Goal: Task Accomplishment & Management: Manage account settings

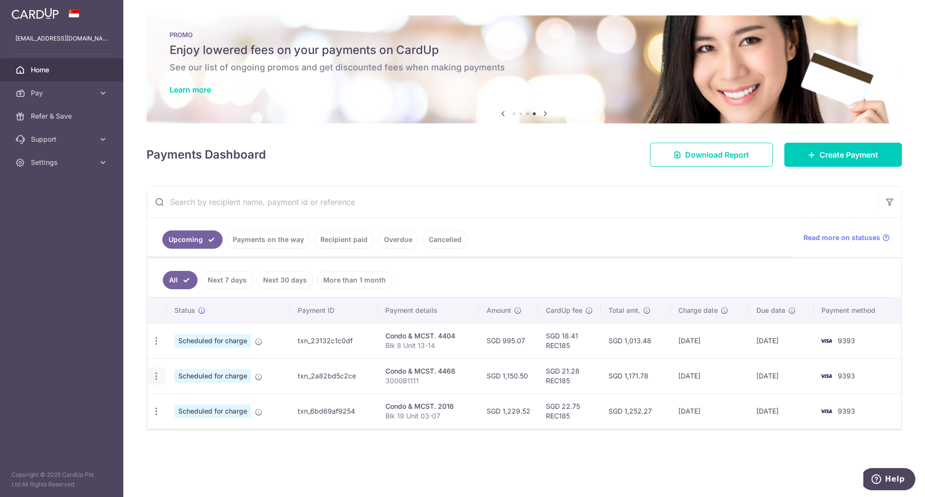
click at [156, 378] on icon "button" at bounding box center [156, 376] width 10 height 10
click at [186, 402] on span "Update payment" at bounding box center [208, 402] width 66 height 12
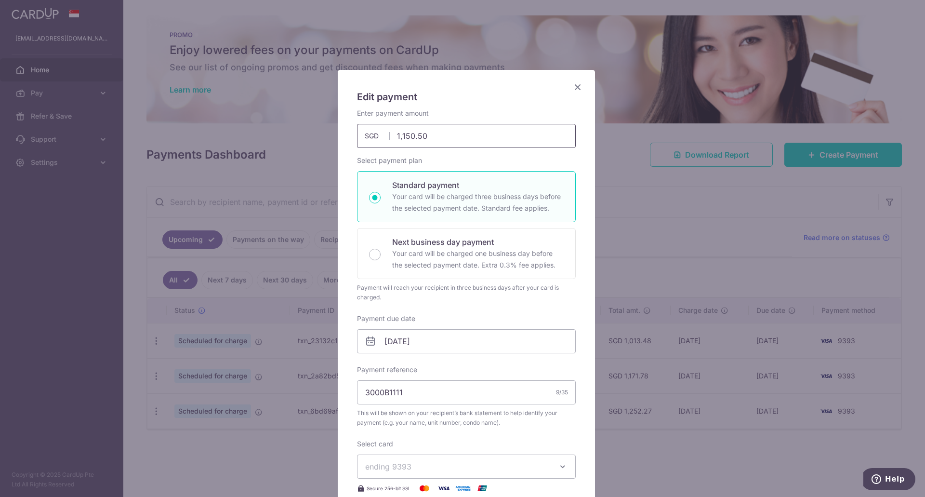
drag, startPoint x: 431, startPoint y: 143, endPoint x: 413, endPoint y: 152, distance: 20.0
click at [413, 152] on div "Enter payment amount 1,150.50 1150.50 SGD To change the payment amount, please …" at bounding box center [466, 326] width 219 height 436
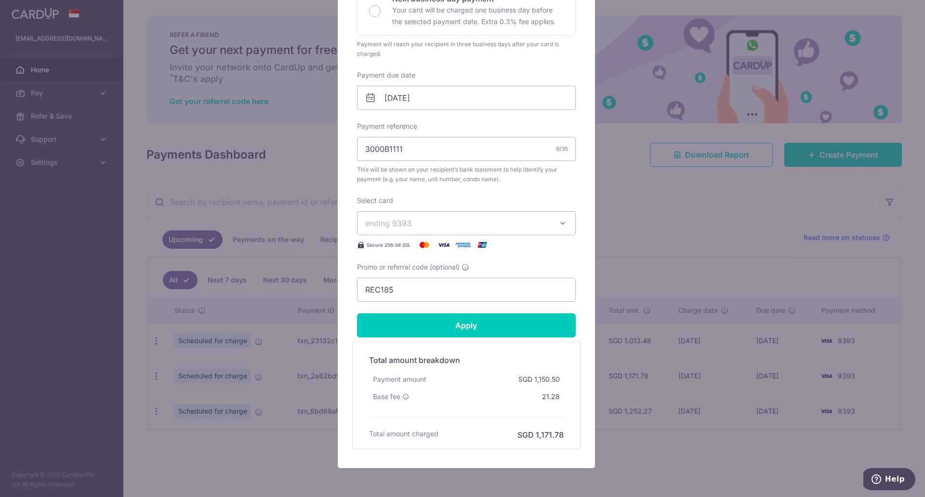
scroll to position [284, 0]
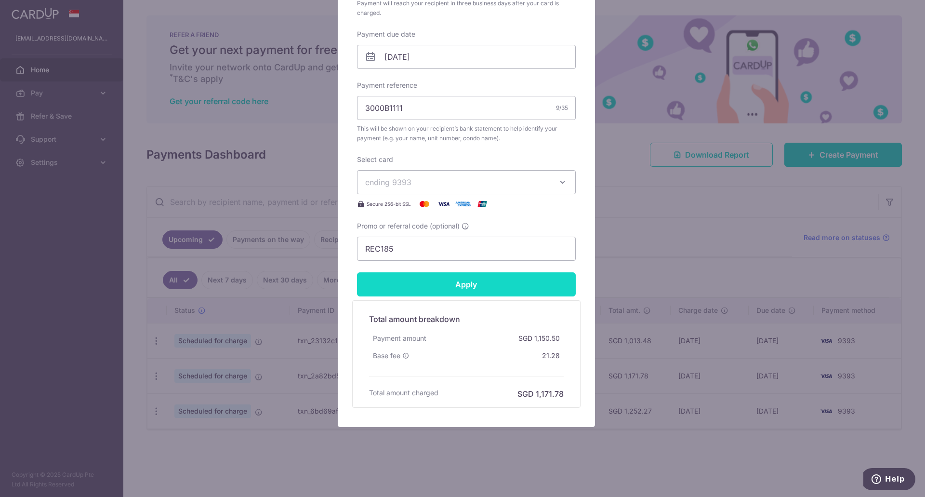
type input "1,150.66"
click at [484, 283] on input "Apply" at bounding box center [466, 284] width 219 height 24
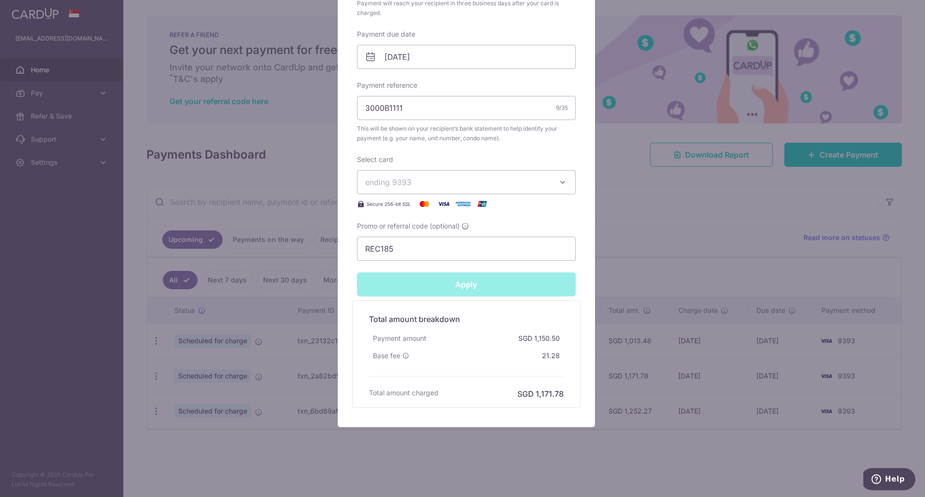
type input "Successfully Applied"
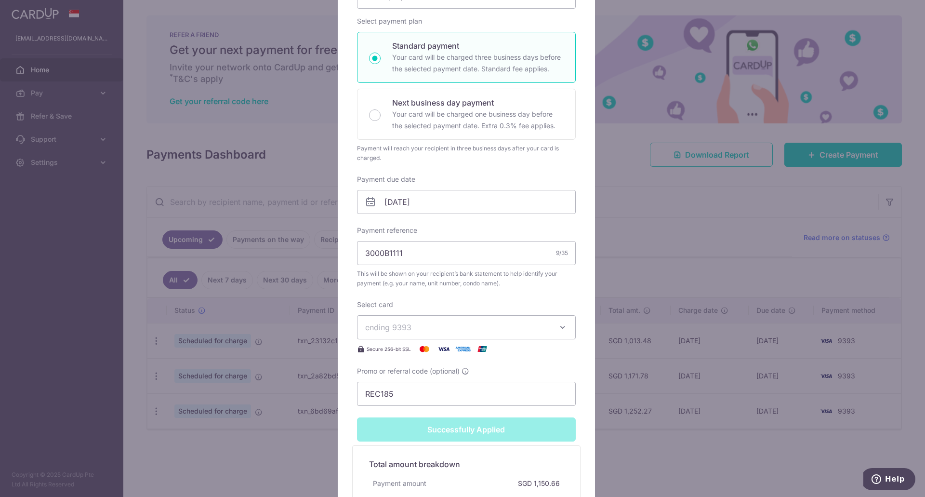
scroll to position [77, 0]
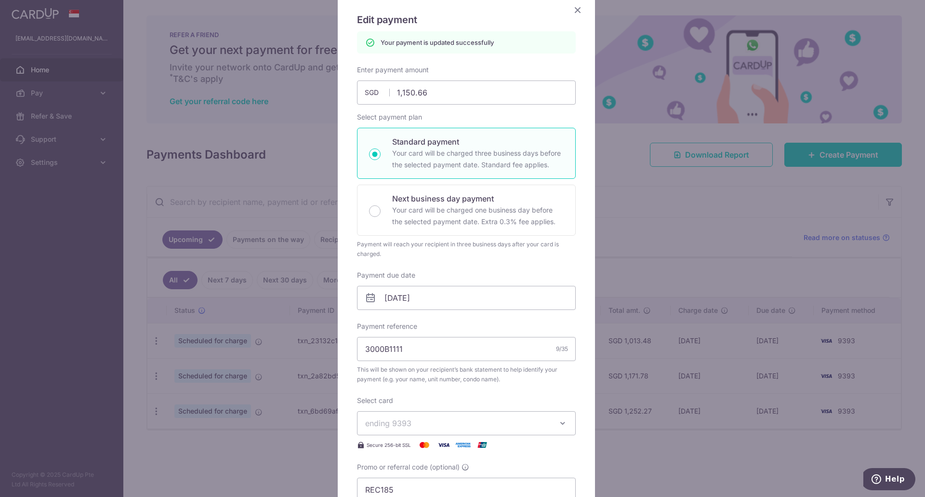
click at [572, 11] on icon "Close" at bounding box center [578, 10] width 12 height 12
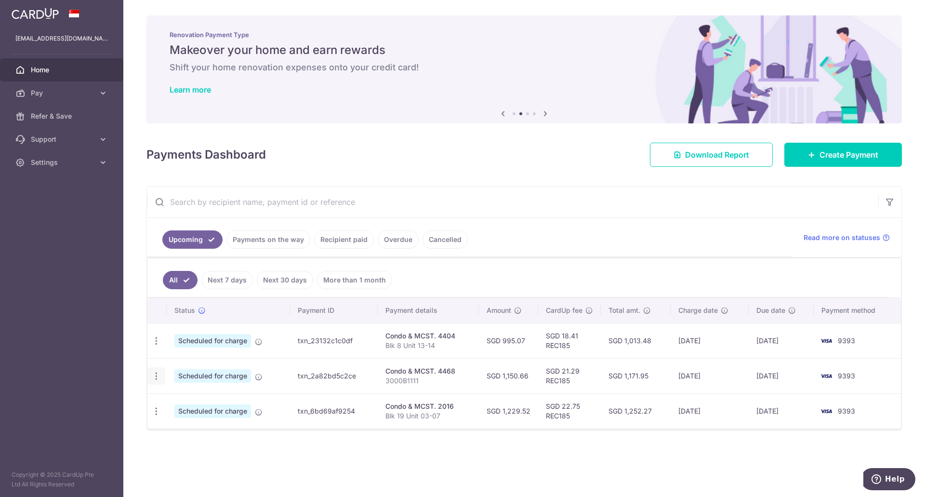
click at [153, 379] on icon "button" at bounding box center [156, 376] width 10 height 10
click at [186, 401] on span "Update payment" at bounding box center [208, 402] width 66 height 12
radio input "true"
type input "1,150.66"
type input "[DATE]"
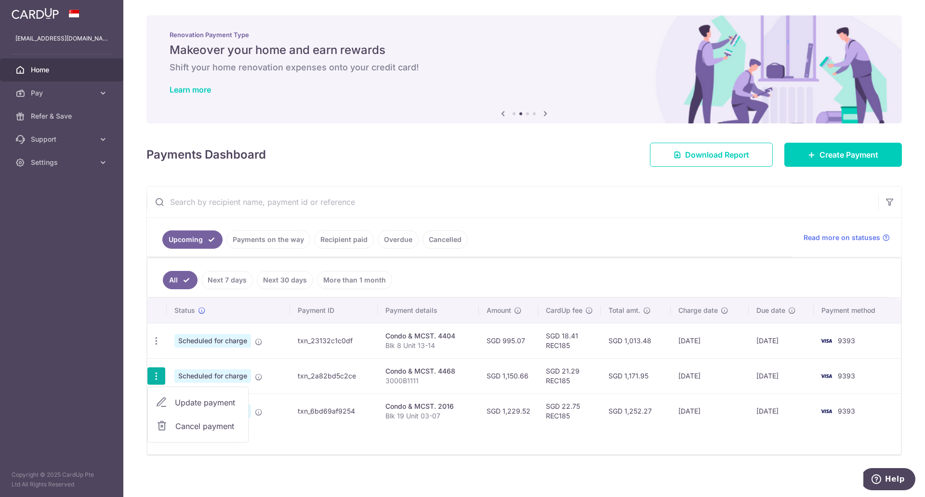
type input "3000B1111"
type input "REC185"
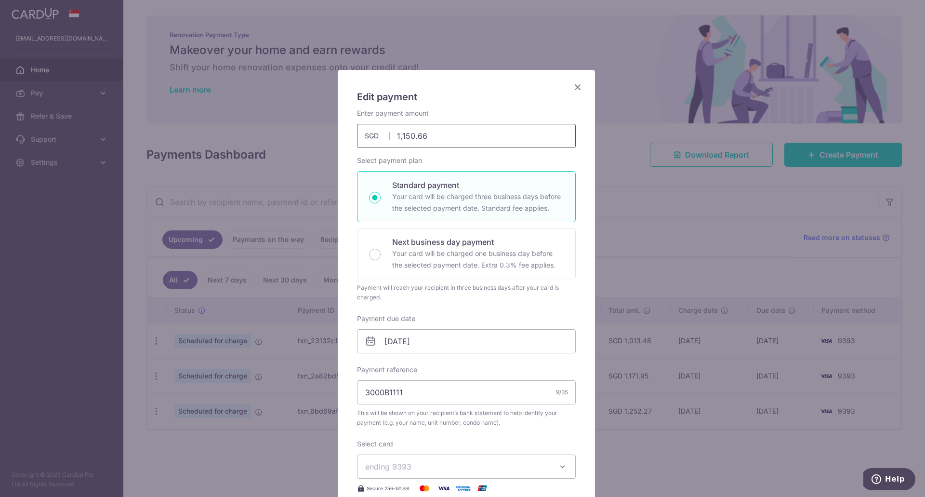
click at [446, 131] on input "1,150.66" at bounding box center [466, 136] width 219 height 24
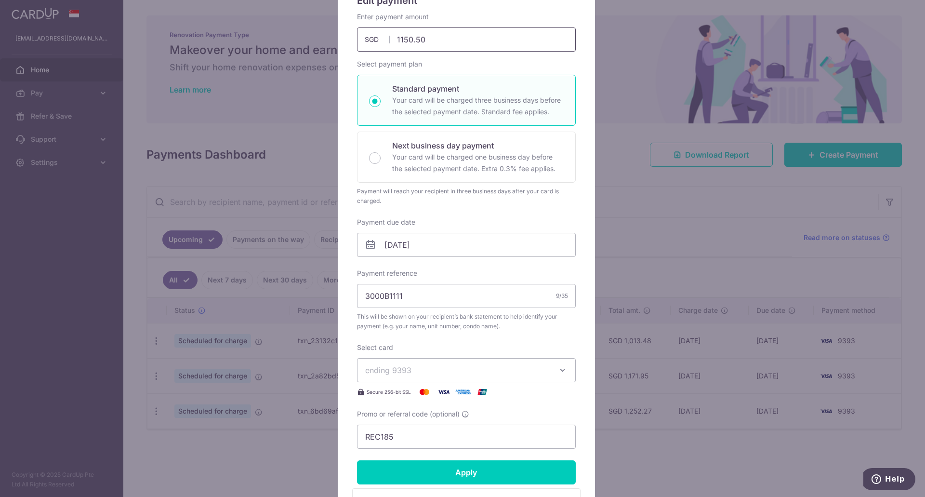
scroll to position [144, 0]
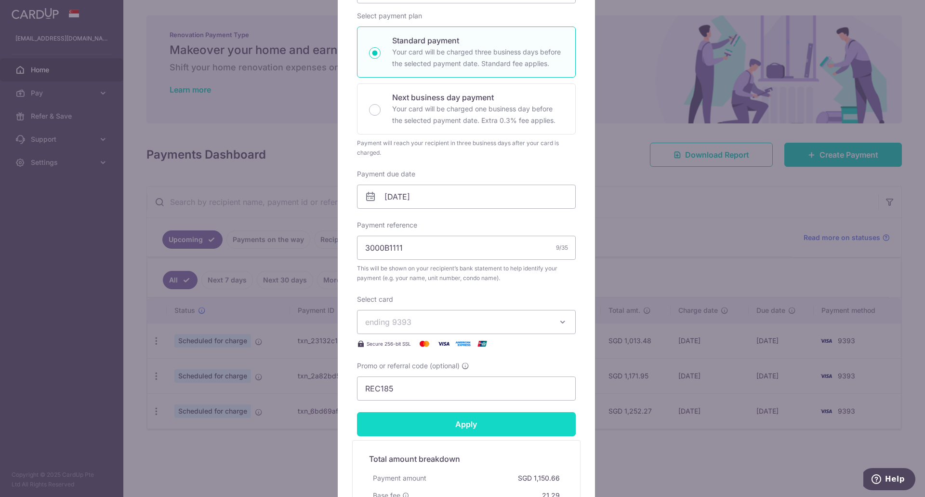
type input "1,150.50"
click at [466, 422] on input "Apply" at bounding box center [466, 424] width 219 height 24
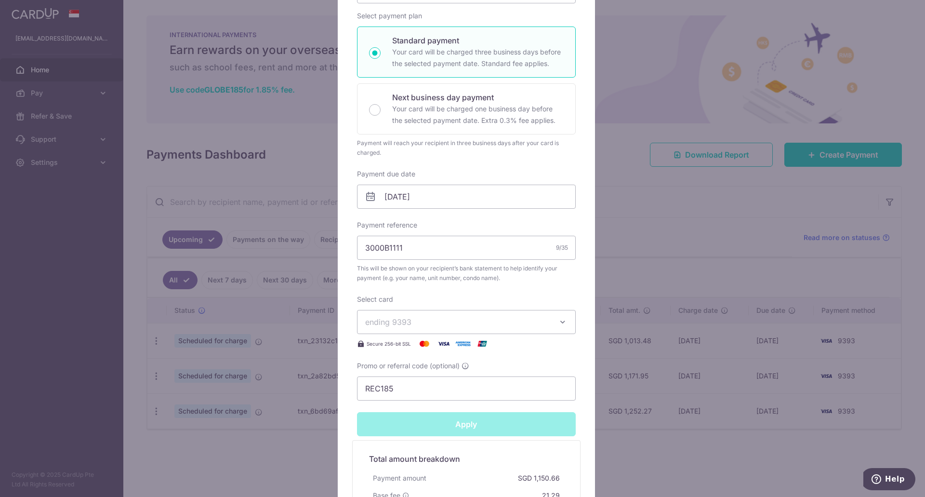
type input "Successfully Applied"
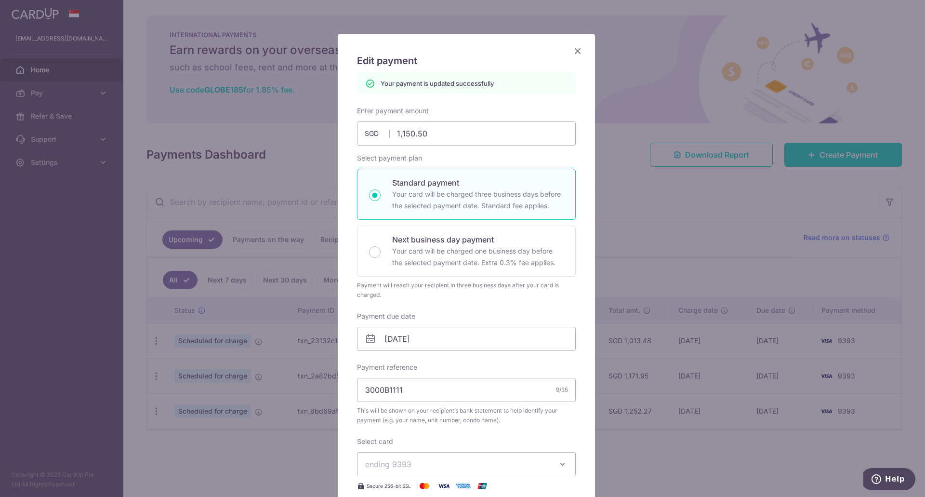
scroll to position [0, 0]
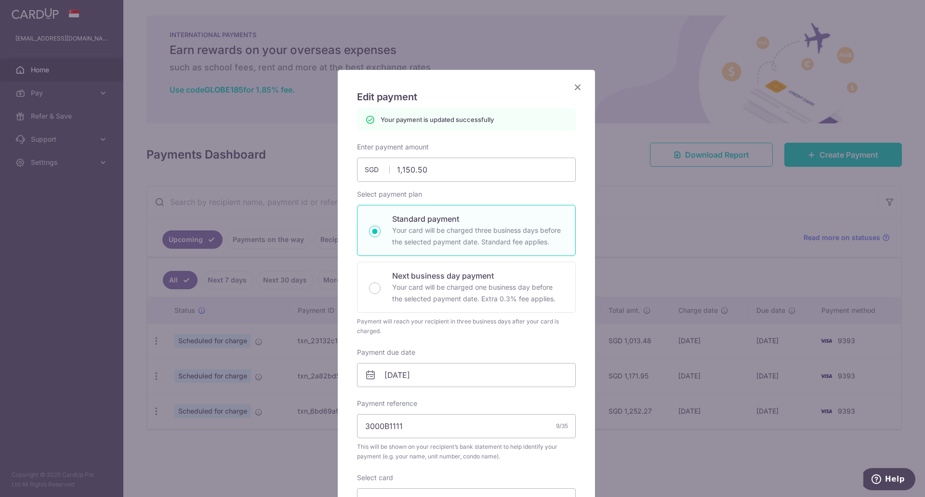
click at [574, 82] on icon "Close" at bounding box center [578, 87] width 12 height 12
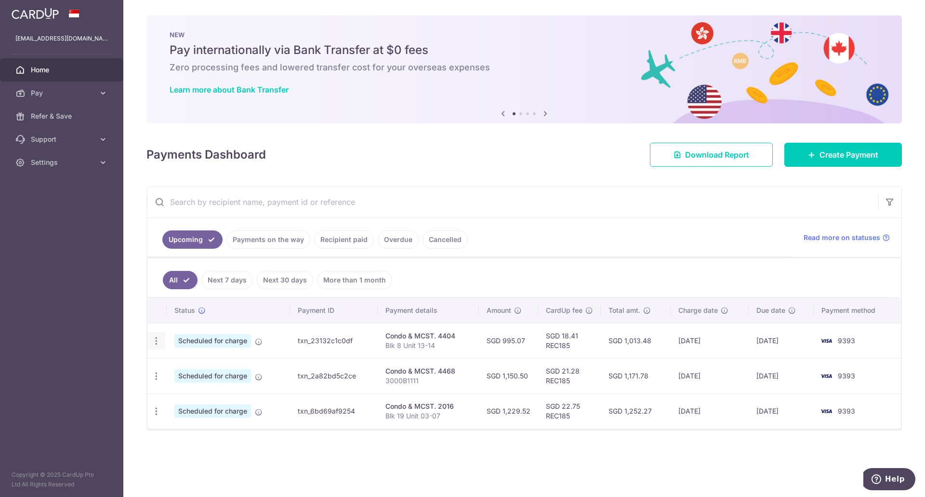
click at [151, 342] on icon "button" at bounding box center [156, 341] width 10 height 10
click at [179, 363] on span "Update payment" at bounding box center [208, 367] width 66 height 12
radio input "true"
type input "995.07"
type input "[DATE]"
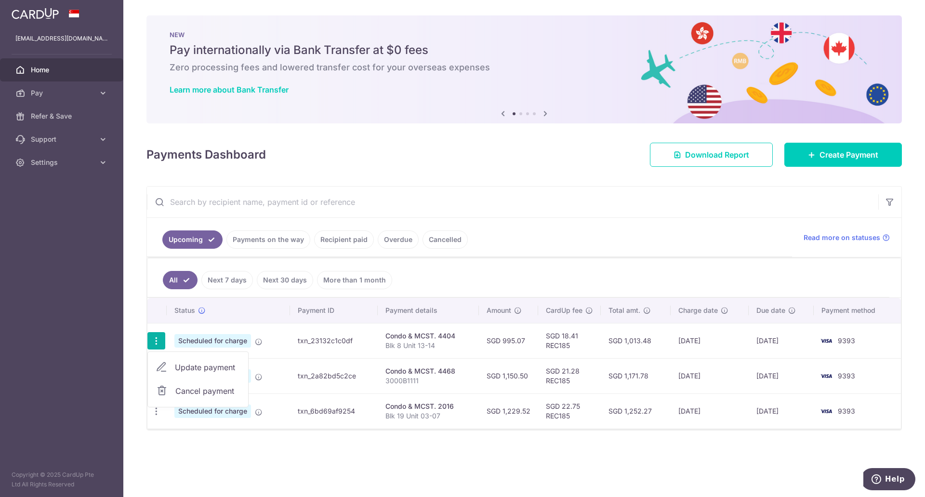
type input "Blk 8 Unit 13-14"
type input "REC185"
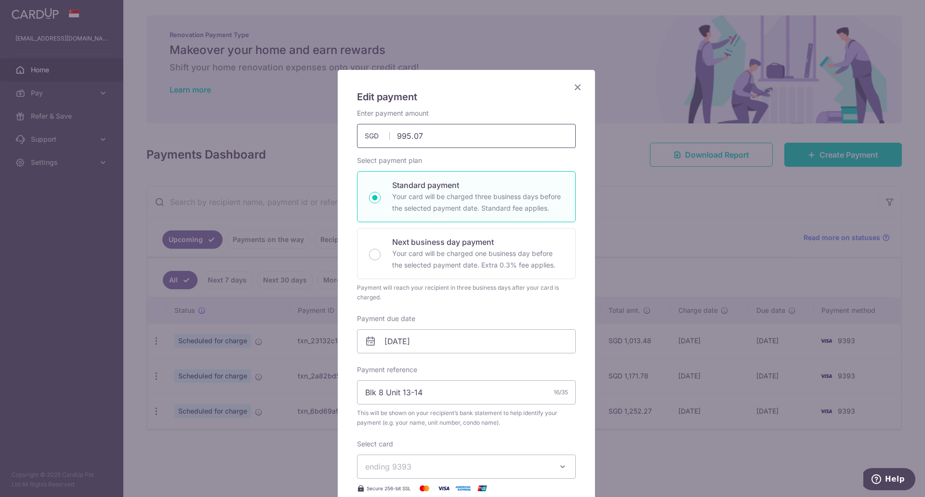
drag, startPoint x: 431, startPoint y: 130, endPoint x: 364, endPoint y: 133, distance: 66.5
click at [364, 133] on div "995.07 995.07 SGD" at bounding box center [466, 136] width 219 height 24
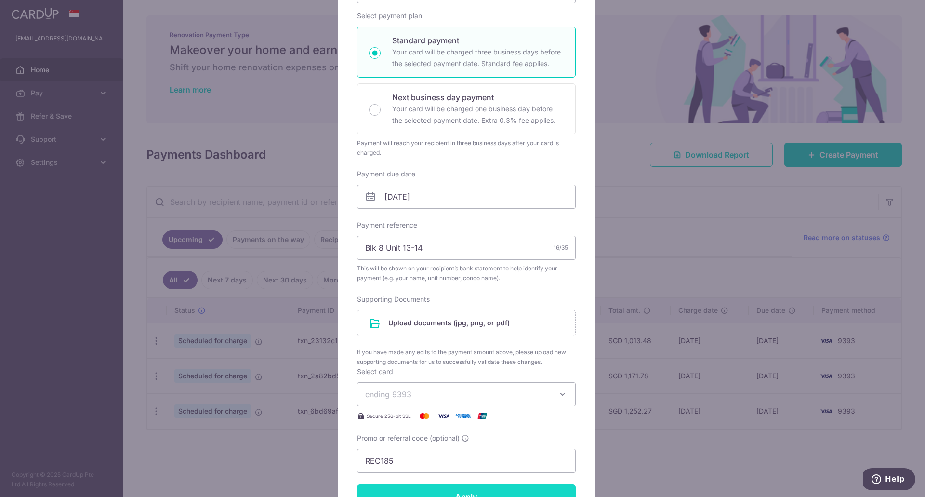
type input "1,050.66"
click at [482, 420] on form "By clicking apply, you will make changes to all payments to 4404 scheduled from…" at bounding box center [466, 292] width 219 height 656
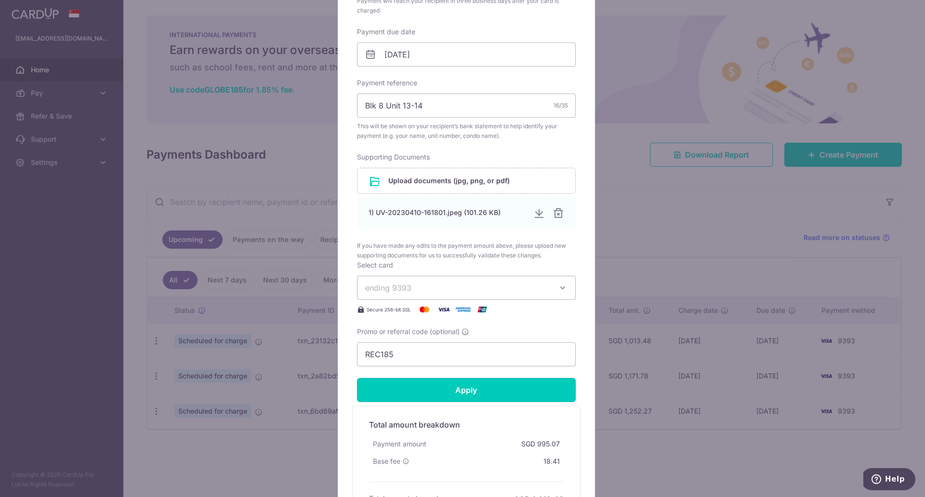
scroll to position [241, 0]
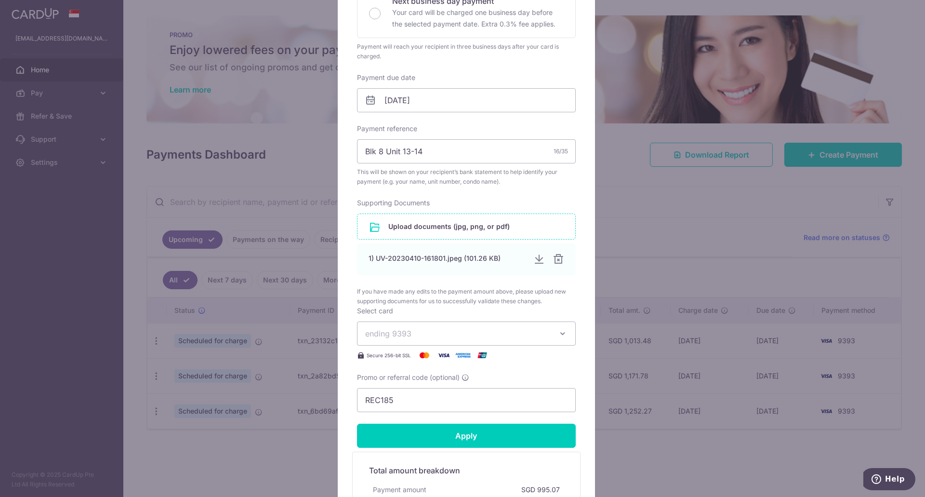
click at [485, 226] on input "file" at bounding box center [466, 226] width 218 height 25
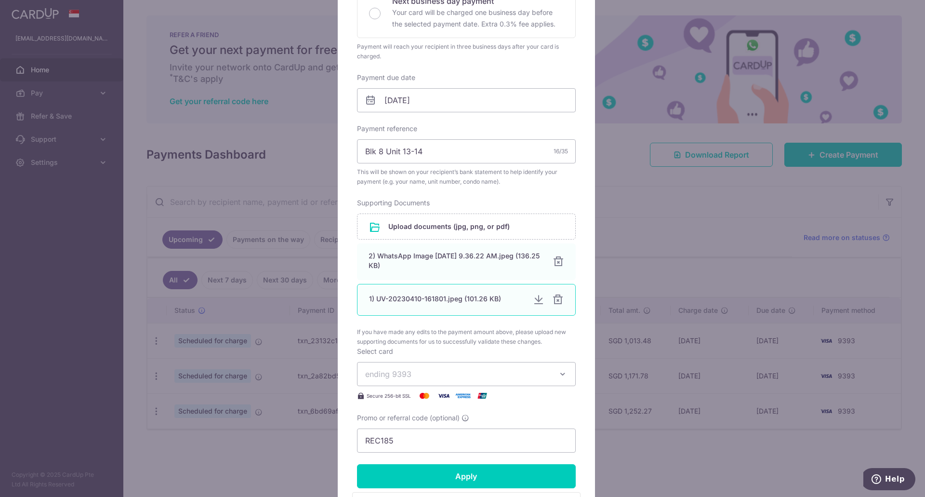
click at [554, 299] on div at bounding box center [558, 300] width 12 height 12
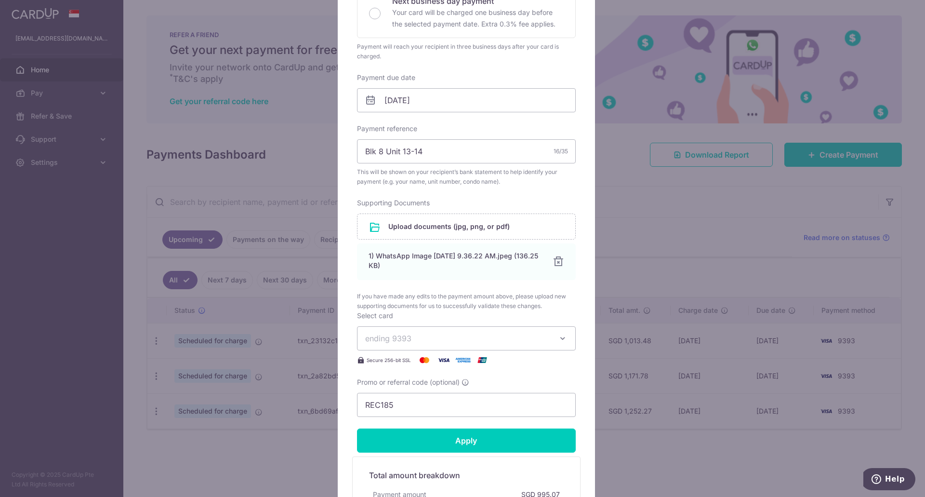
scroll to position [337, 0]
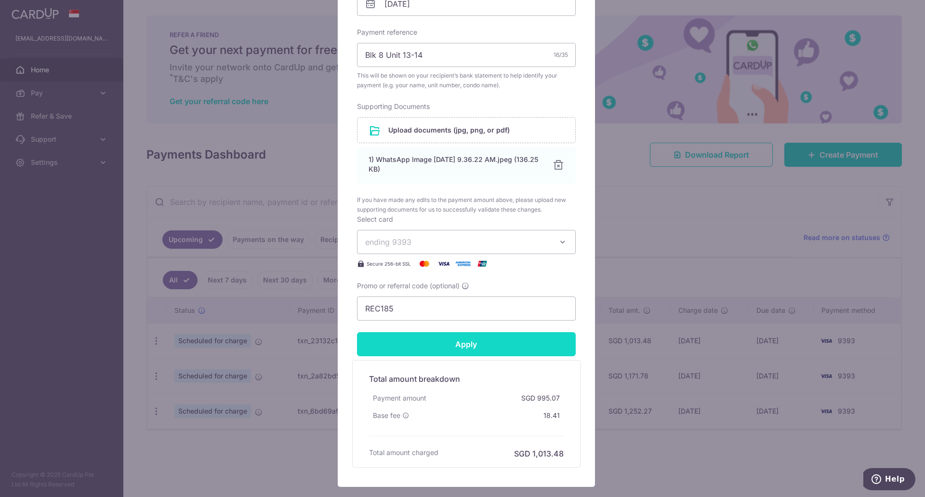
click at [465, 343] on input "Apply" at bounding box center [466, 344] width 219 height 24
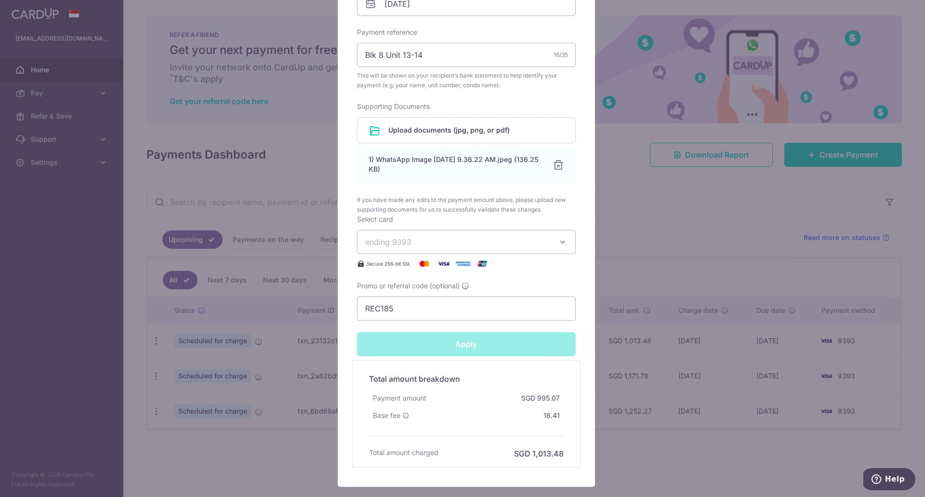
type input "Successfully Applied"
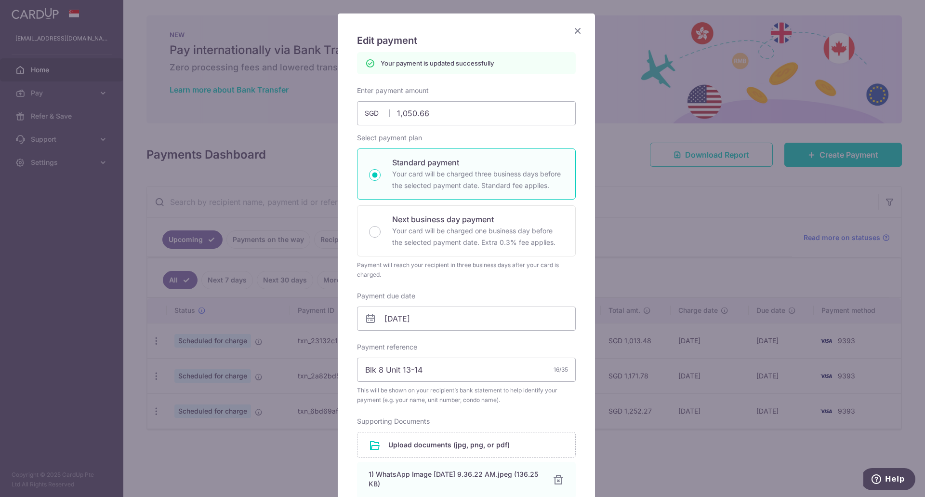
scroll to position [0, 0]
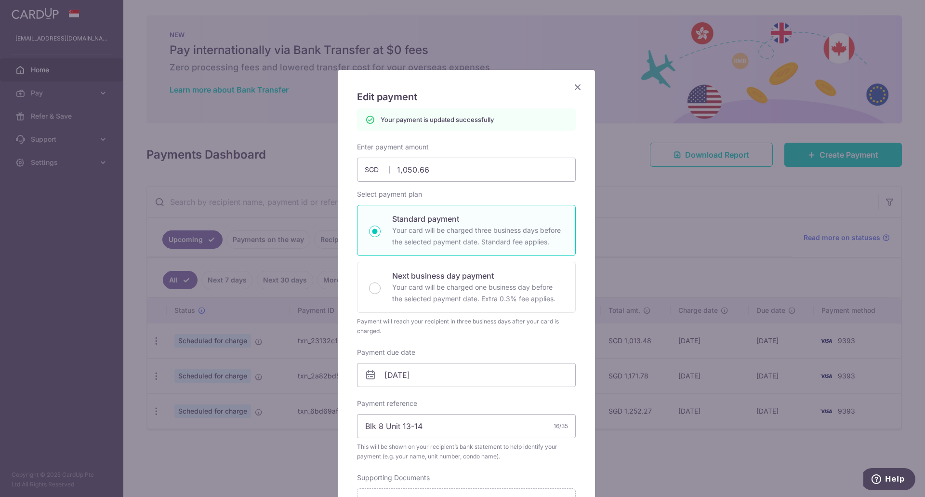
click at [577, 86] on icon "Close" at bounding box center [578, 87] width 12 height 12
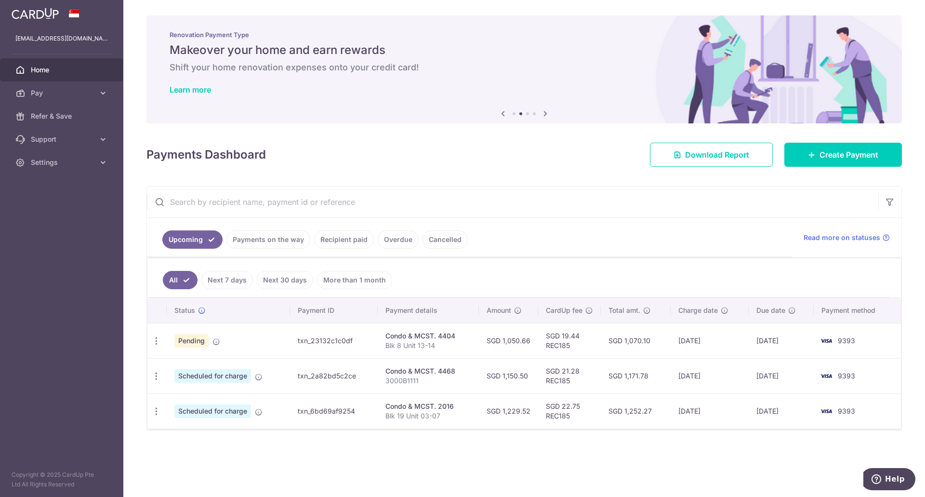
click at [257, 237] on link "Payments on the way" at bounding box center [268, 239] width 84 height 18
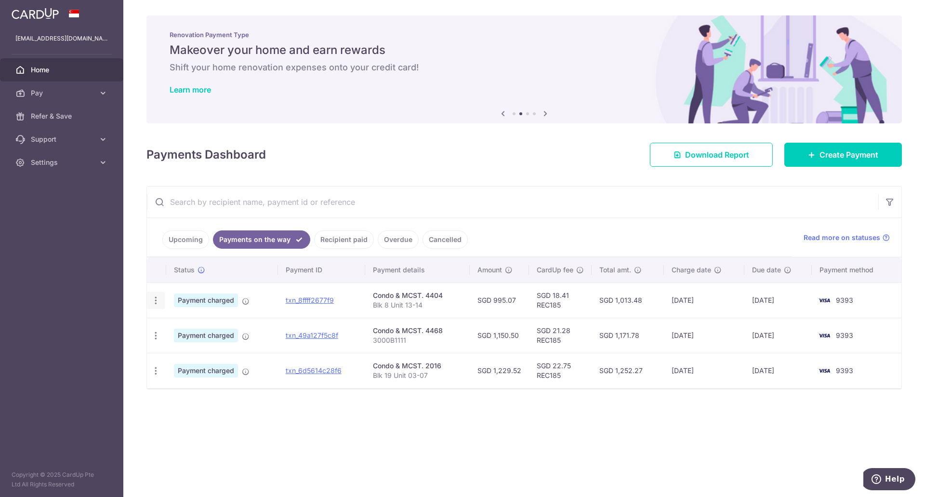
click at [158, 299] on icon "button" at bounding box center [156, 300] width 10 height 10
click at [157, 298] on icon "button" at bounding box center [156, 300] width 10 height 10
click at [117, 297] on aside "zaeem.a.marican@gmail.com Home Pay Payments Recipients Cards Refer & Save Suppo…" at bounding box center [61, 248] width 123 height 497
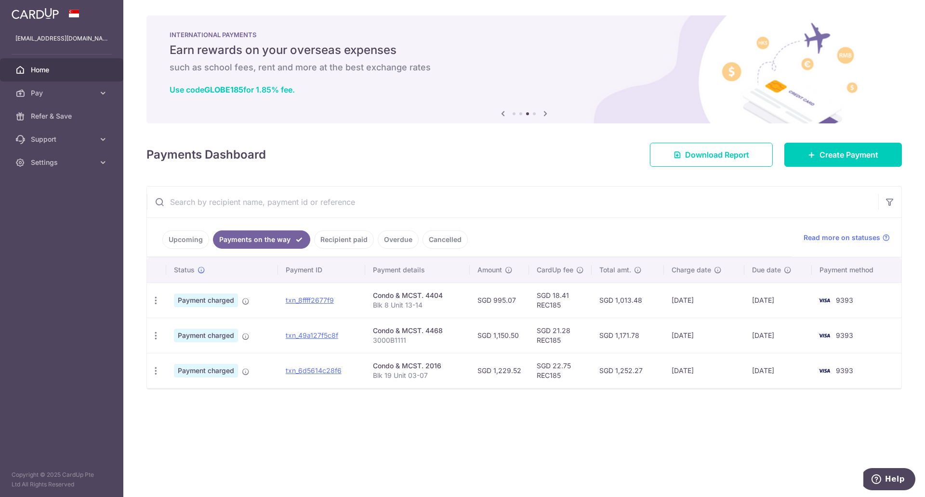
click at [81, 66] on span "Home" at bounding box center [63, 70] width 64 height 10
